Goal: Task Accomplishment & Management: Use online tool/utility

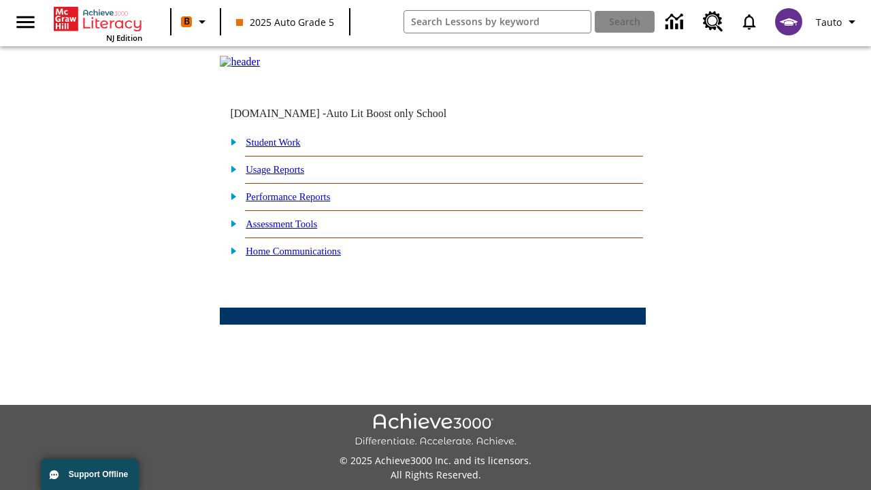
click at [282, 148] on link "Student Work" at bounding box center [273, 142] width 54 height 11
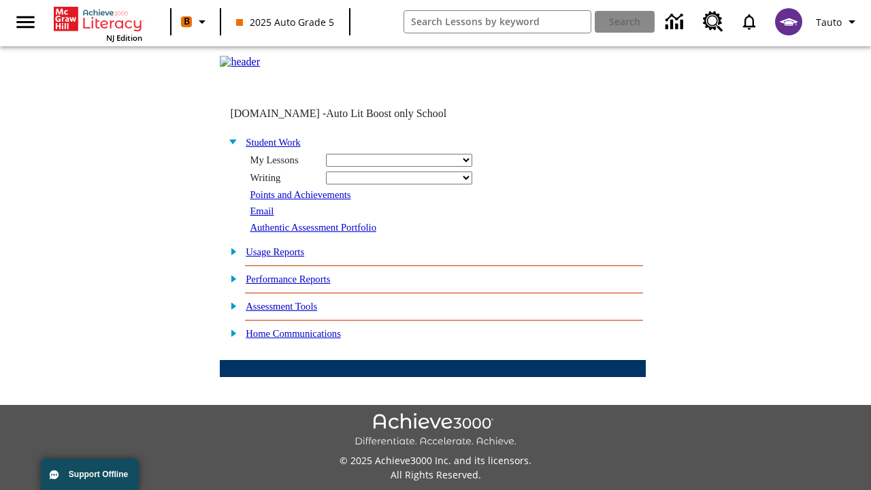
select select "/options/reports/?report_id=24&atype=14&section=2"
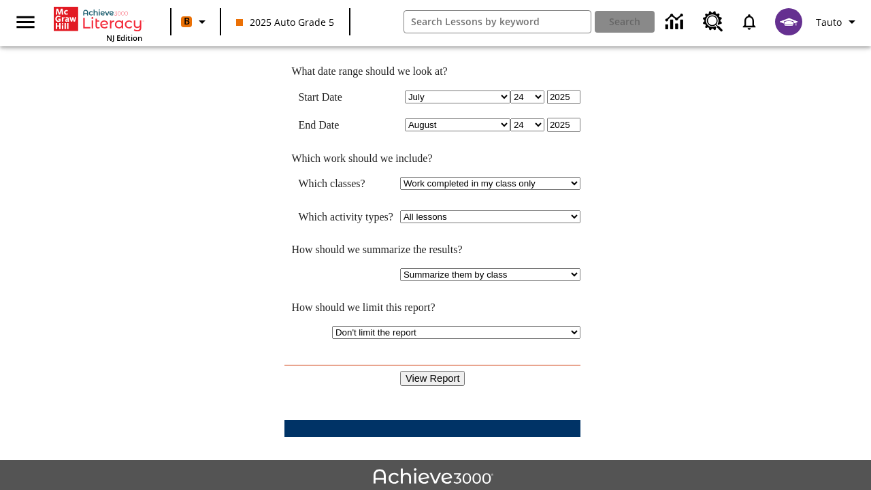
scroll to position [355, 0]
